Goal: Transaction & Acquisition: Purchase product/service

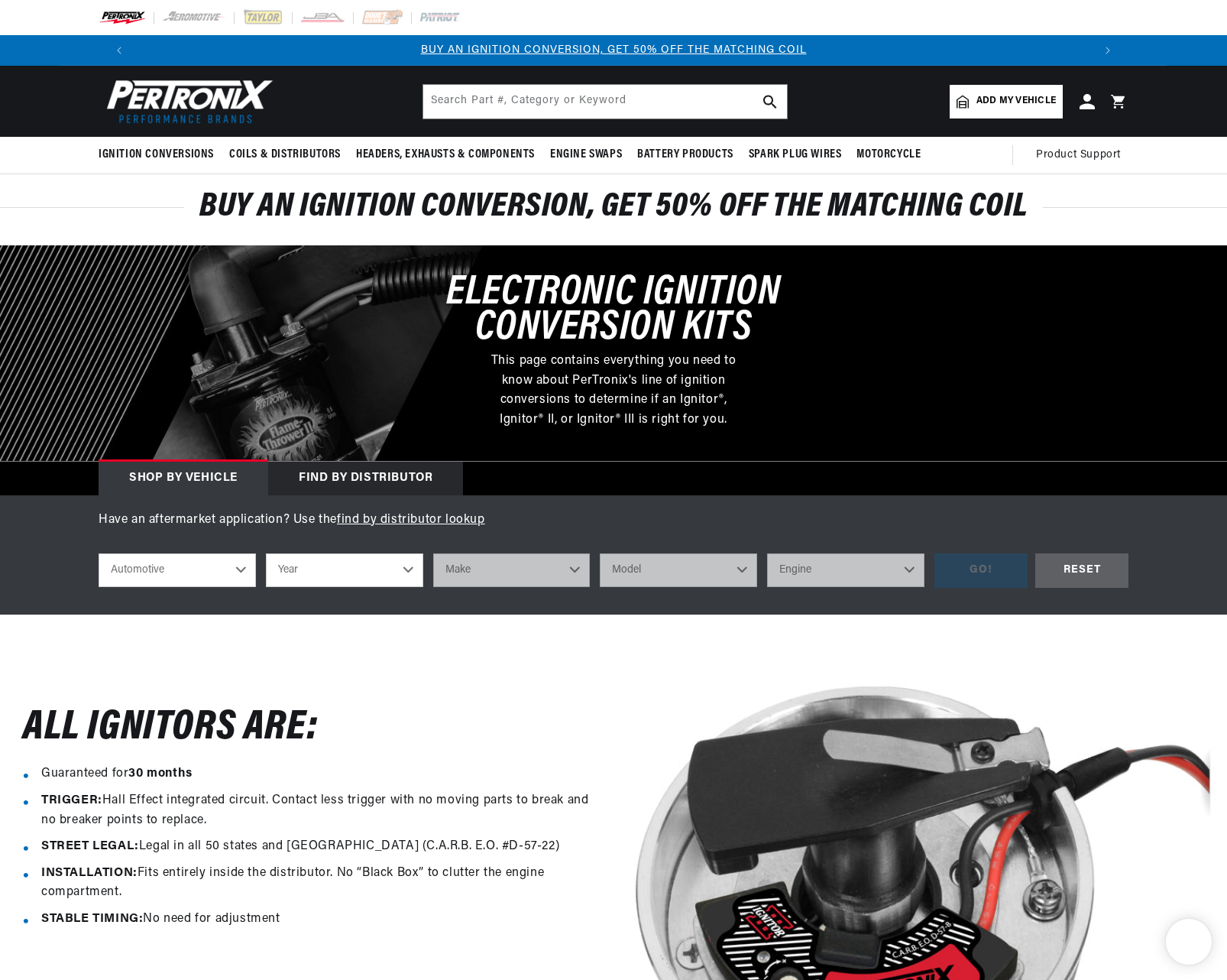
click at [245, 569] on select "Automotive Agricultural Industrial Marine Motorcycle" at bounding box center [177, 569] width 157 height 33
select select "Industrial"
select select "1981"
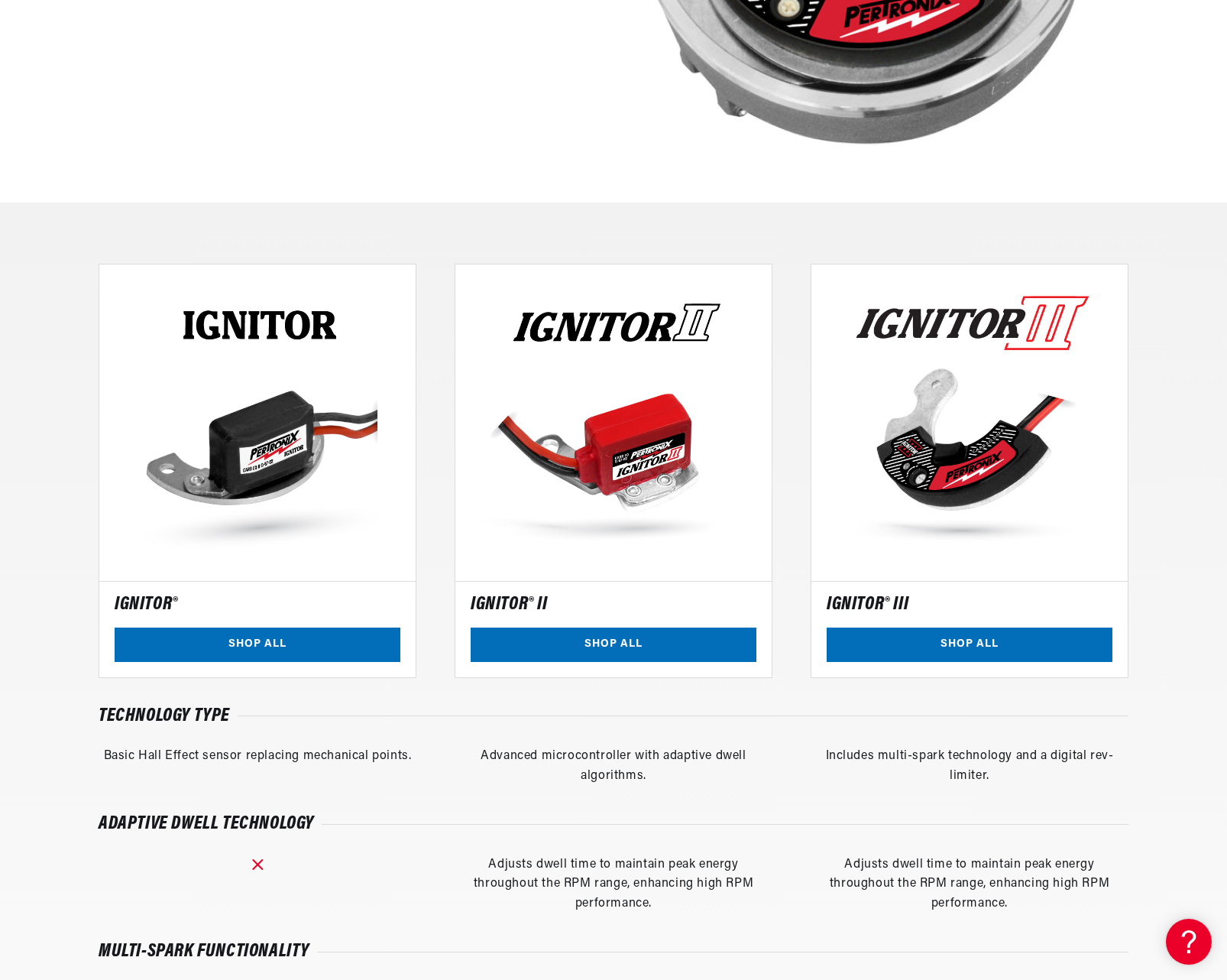
scroll to position [0, 1908]
click at [252, 643] on link "SHOP ALL" at bounding box center [257, 644] width 286 height 34
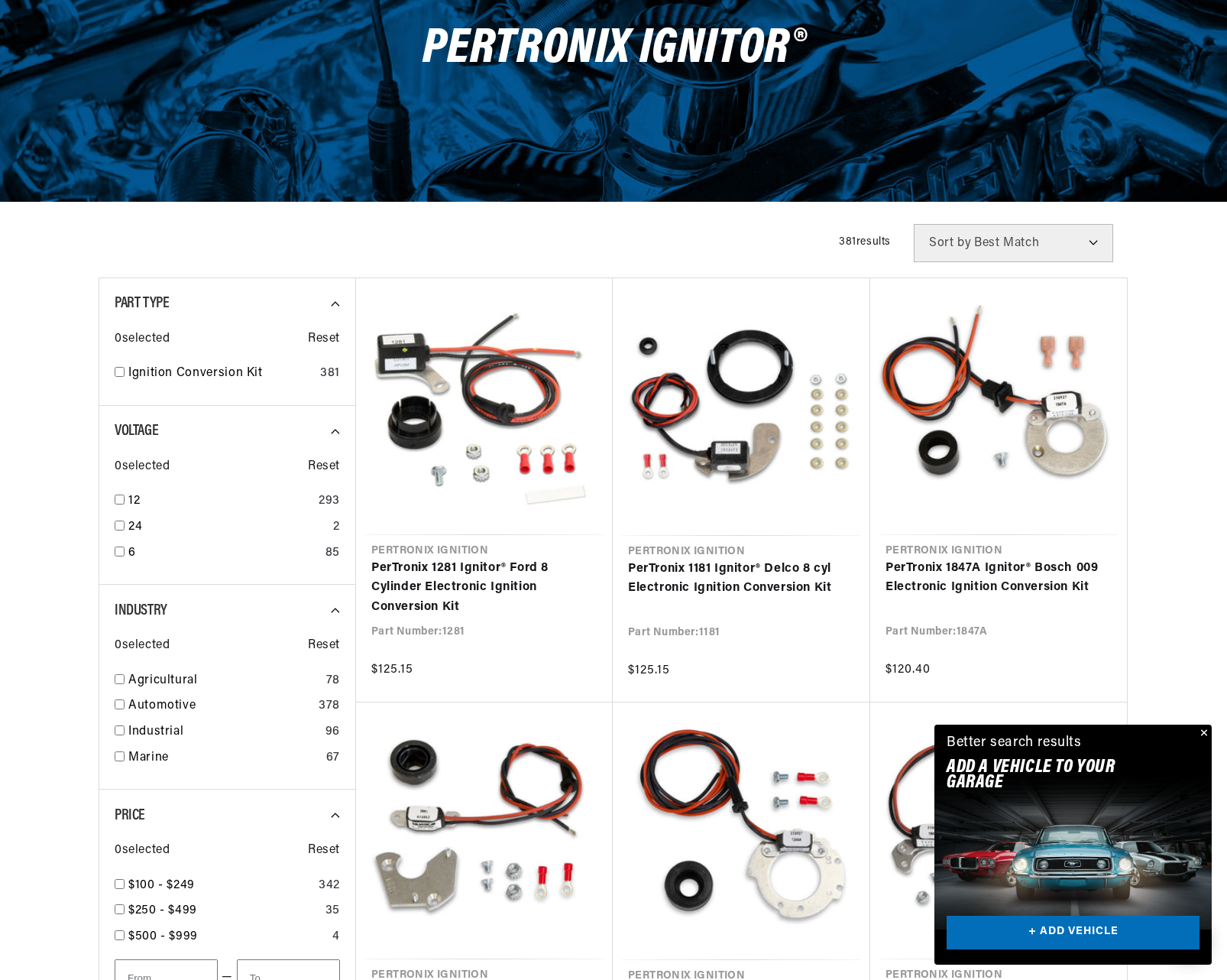
scroll to position [0, 955]
click at [119, 501] on input "checkbox" at bounding box center [119, 499] width 10 height 10
checkbox input "true"
click at [121, 375] on input "checkbox" at bounding box center [119, 371] width 10 height 10
checkbox input "true"
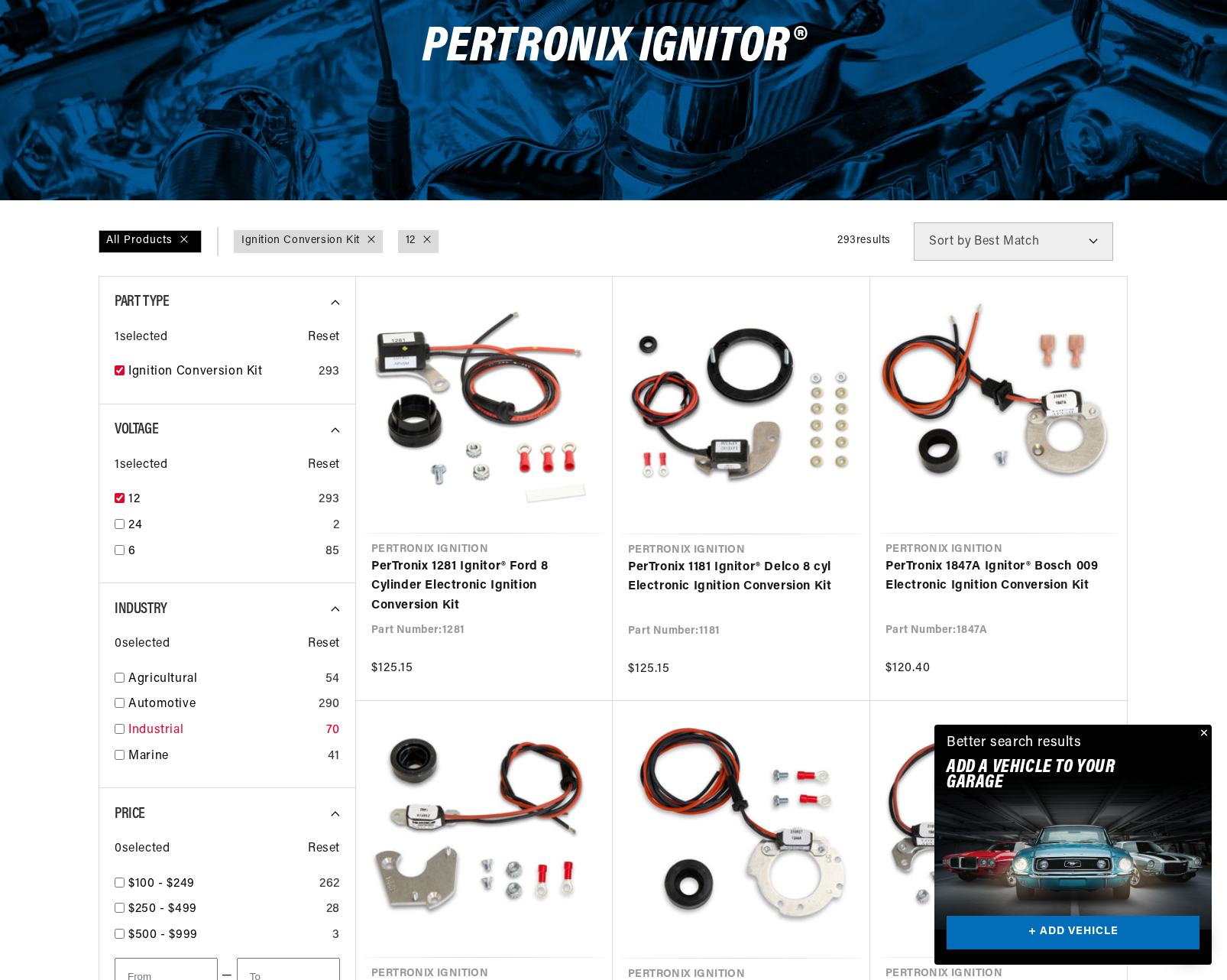
click at [119, 727] on input "checkbox" at bounding box center [119, 728] width 10 height 10
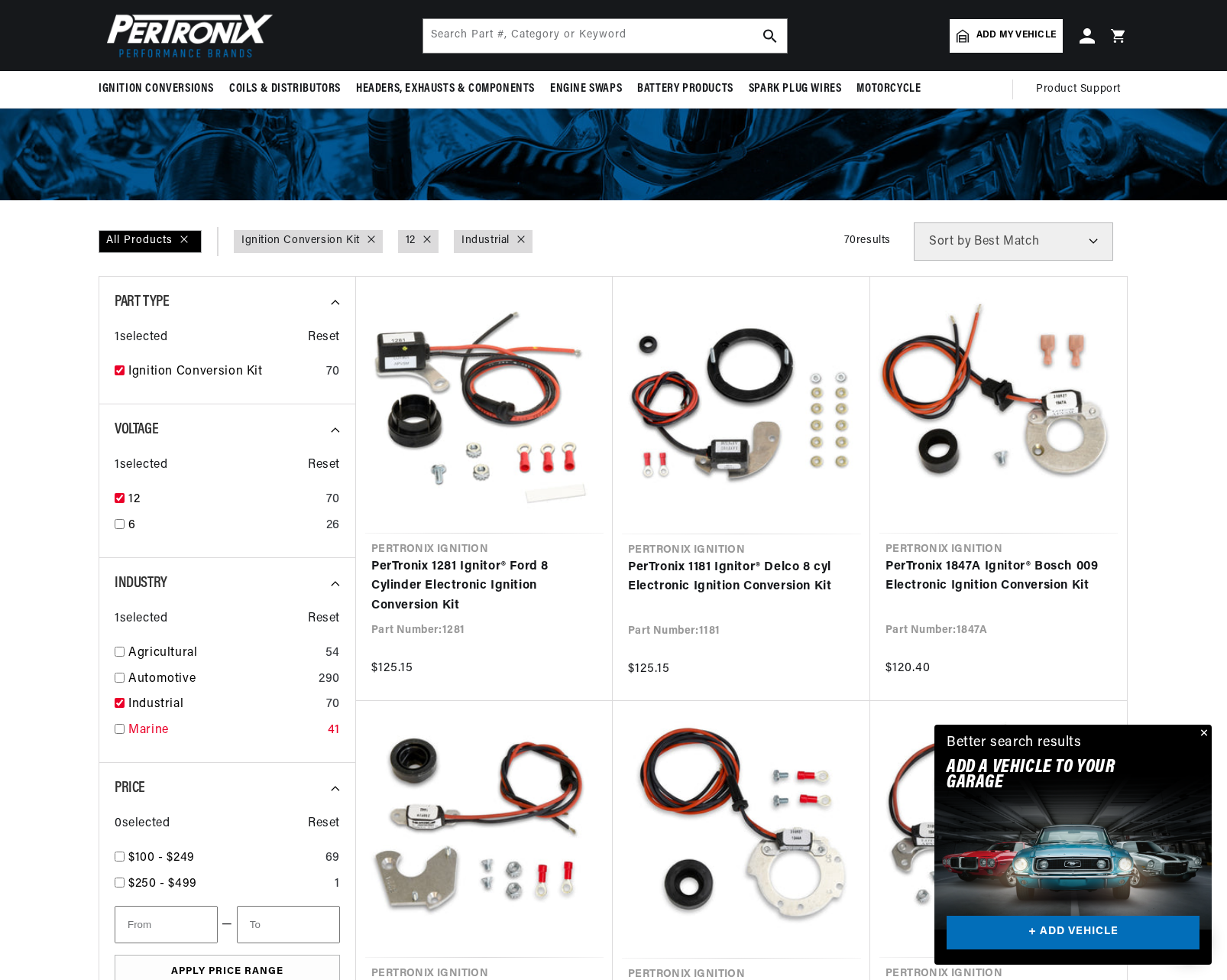
checkbox input "true"
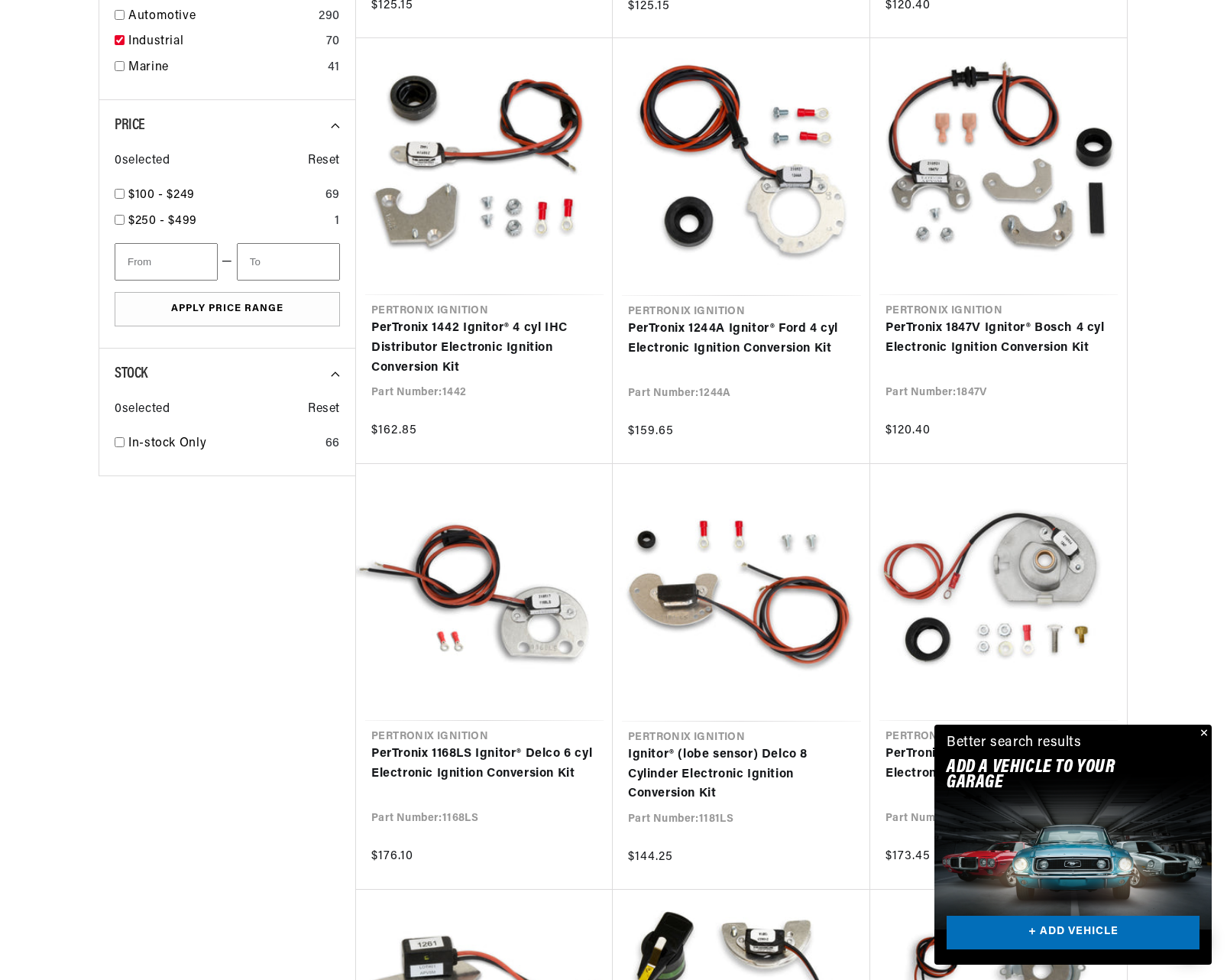
scroll to position [848, 1]
